Goal: Task Accomplishment & Management: Use online tool/utility

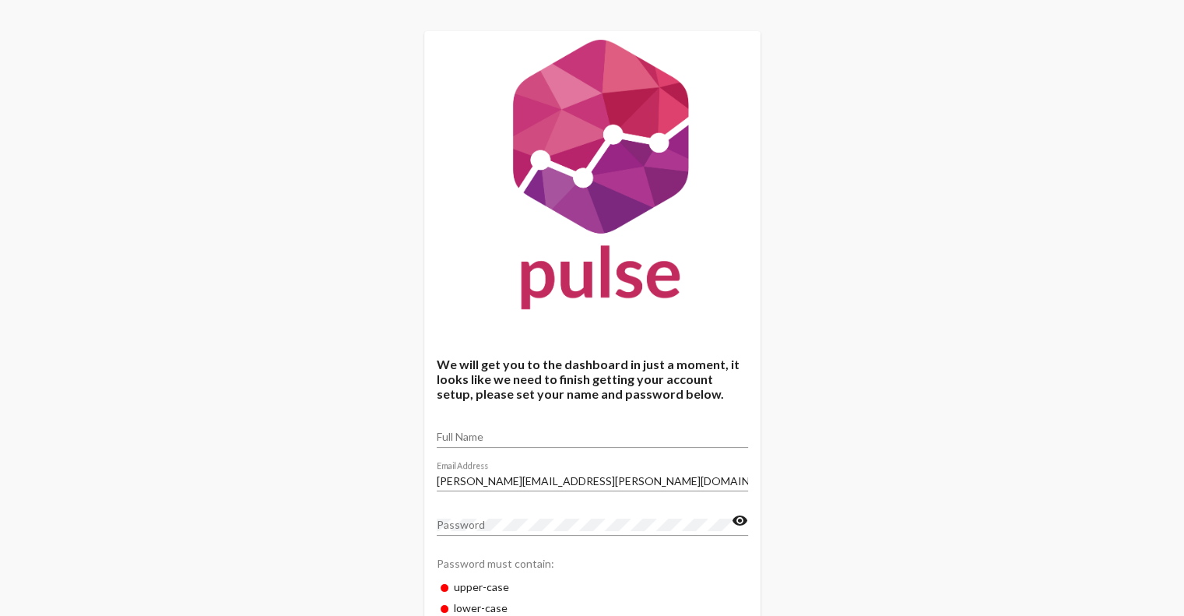
click at [476, 427] on div "Full Name" at bounding box center [592, 432] width 311 height 30
type input "Donya Bishop"
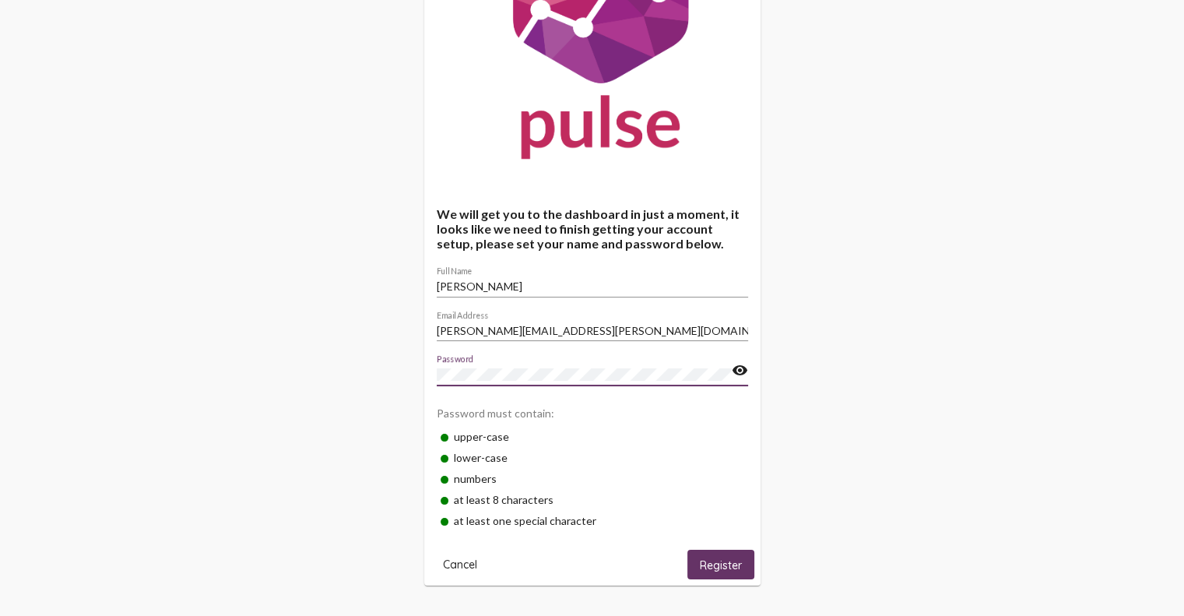
click at [704, 575] on button "Register" at bounding box center [720, 563] width 67 height 29
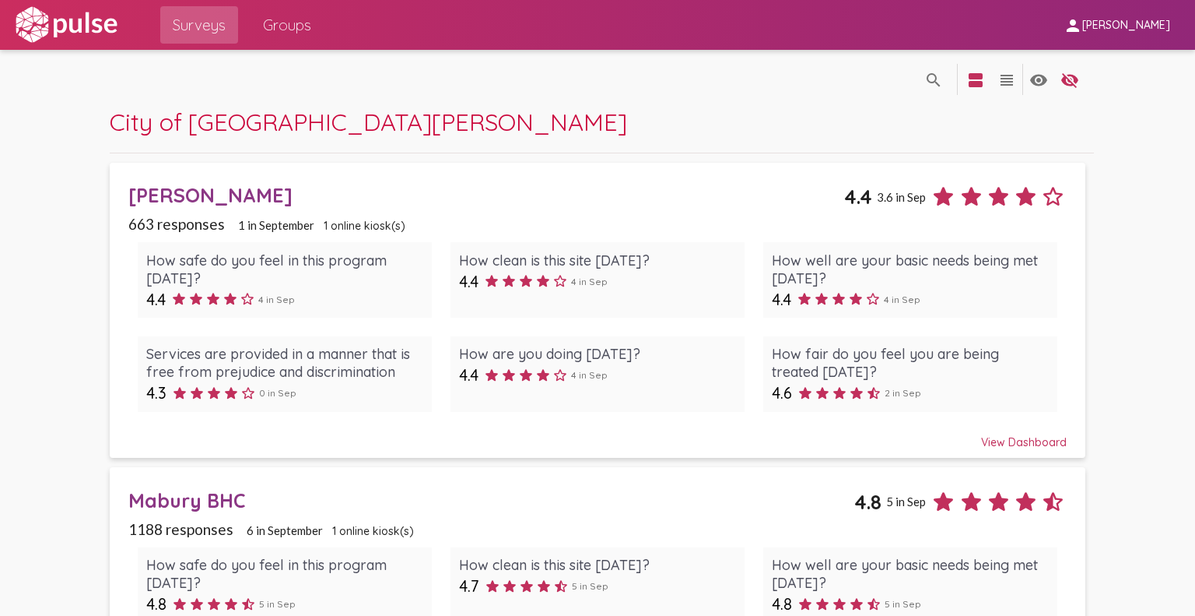
scroll to position [156, 0]
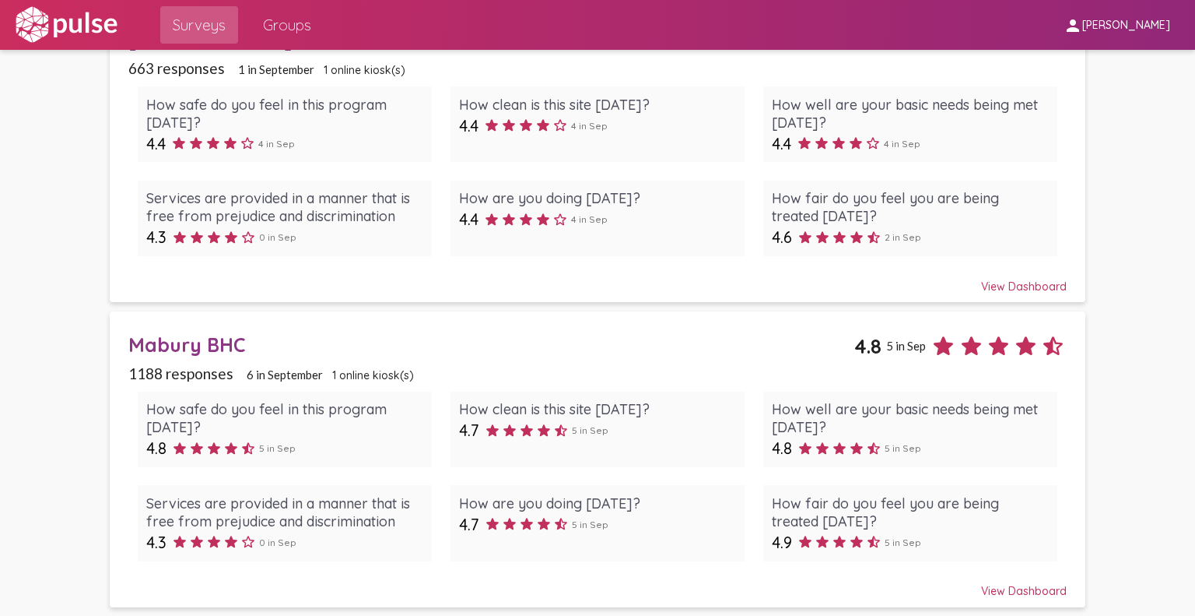
click at [1021, 286] on div "View Dashboard" at bounding box center [597, 279] width 938 height 28
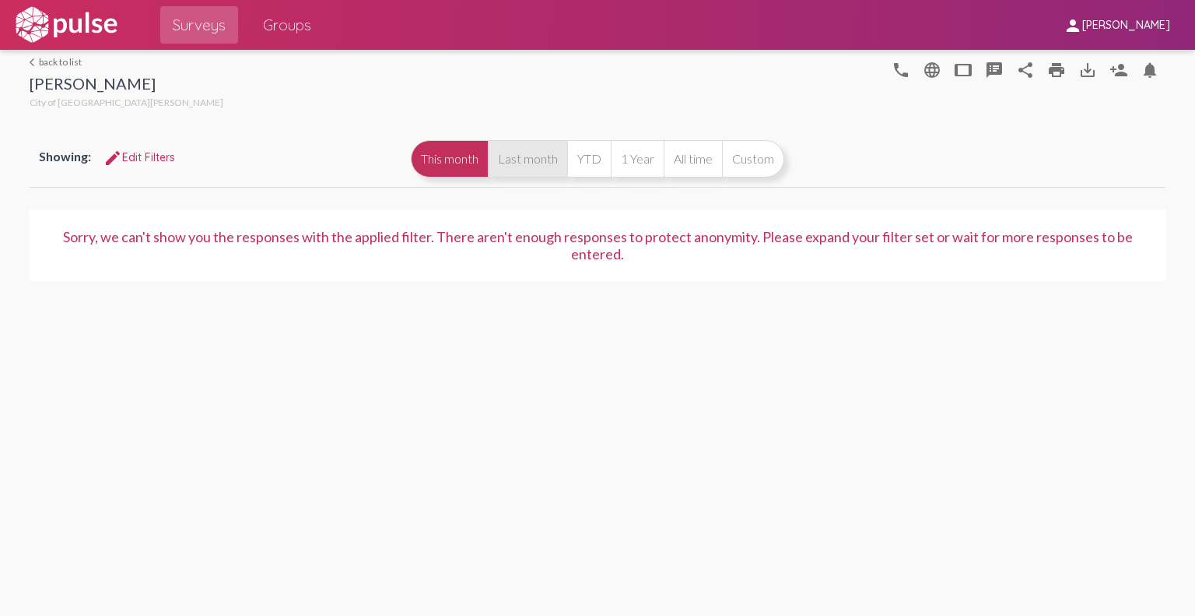
click at [501, 171] on button "Last month" at bounding box center [527, 158] width 79 height 37
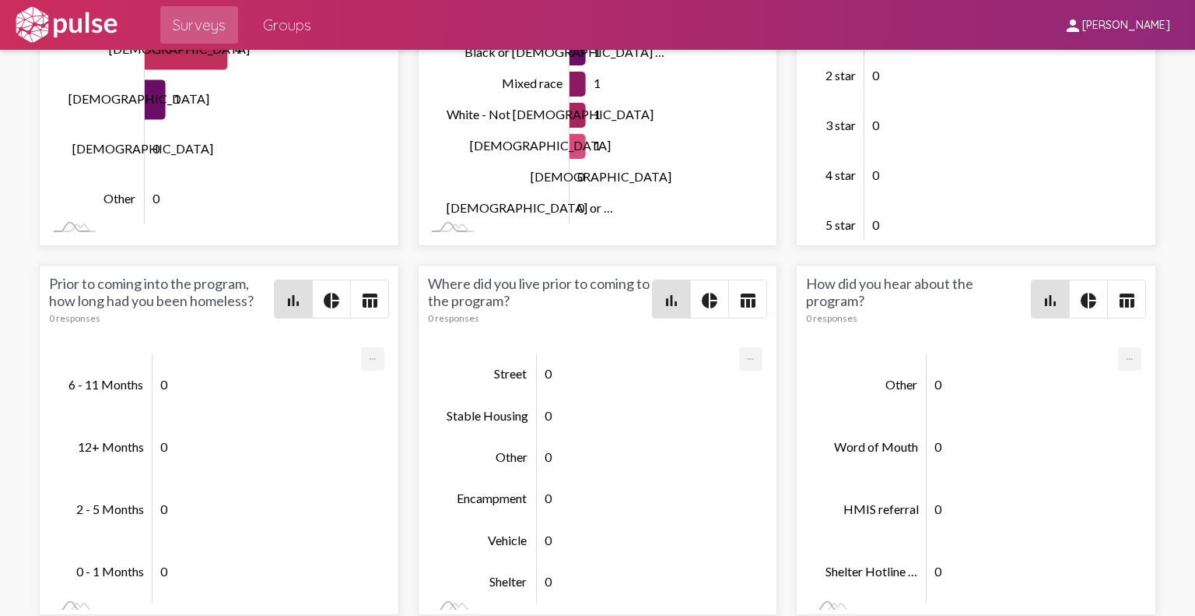
scroll to position [3692, 0]
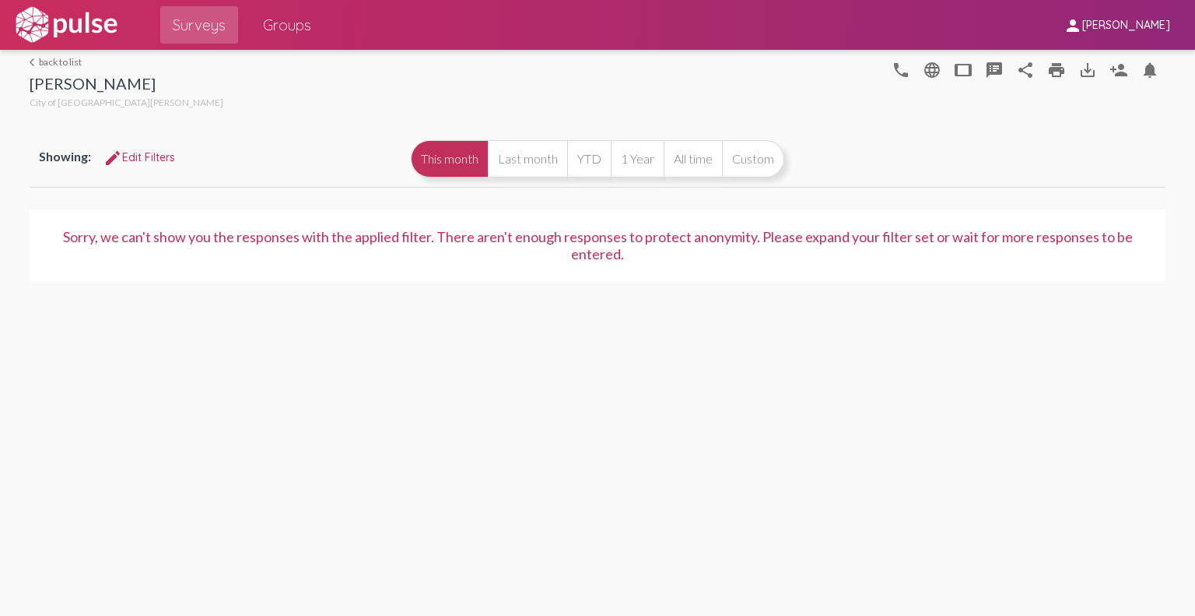
click at [52, 58] on link "arrow_back_ios back to list" at bounding box center [127, 62] width 194 height 12
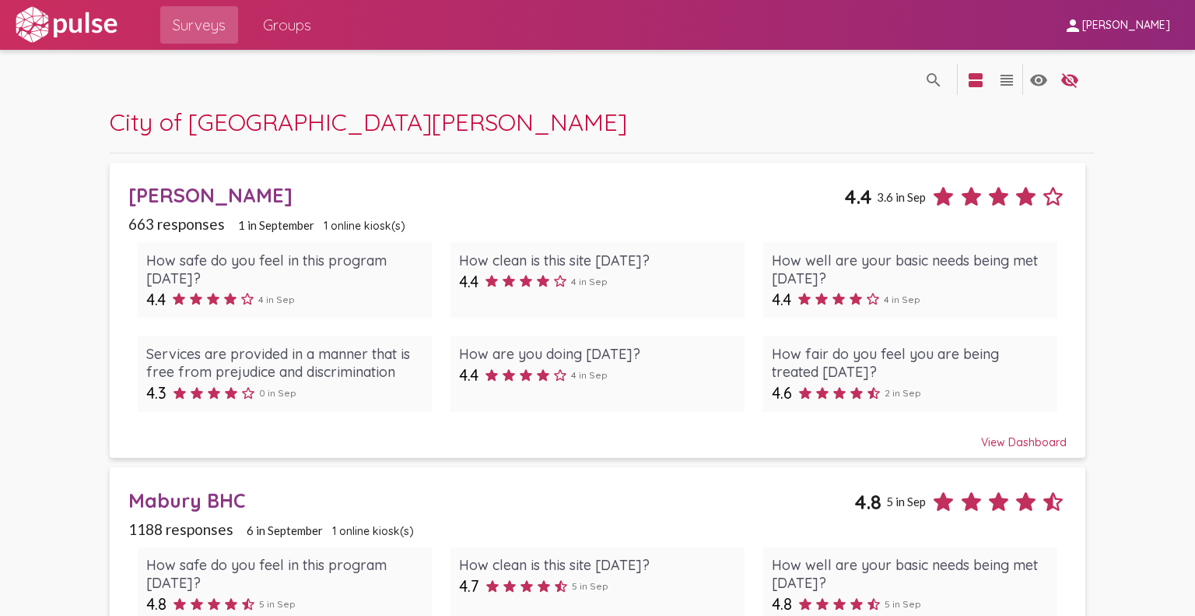
scroll to position [156, 0]
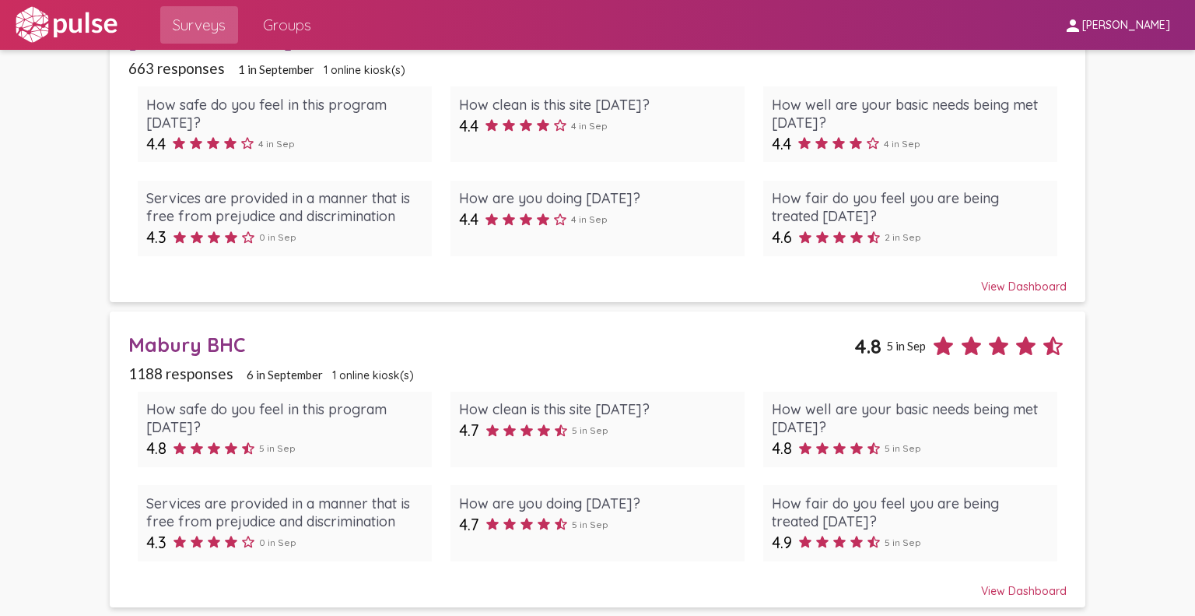
click at [1005, 589] on div "View Dashboard" at bounding box center [597, 584] width 938 height 28
